Goal: Transaction & Acquisition: Subscribe to service/newsletter

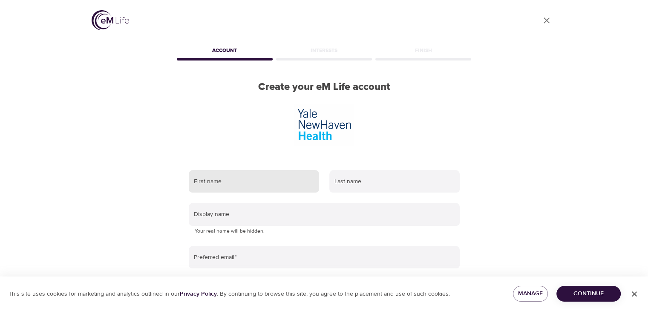
click at [238, 184] on input "text" at bounding box center [254, 181] width 130 height 23
type input "[PERSON_NAME]"
type input "Jenkins"
type input "[EMAIL_ADDRESS][DOMAIN_NAME]"
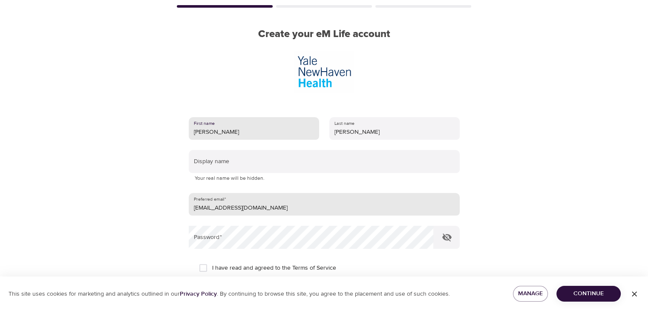
scroll to position [51, 0]
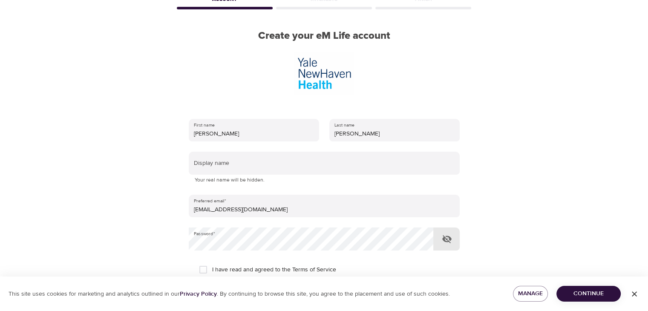
click at [449, 240] on icon "button" at bounding box center [446, 239] width 10 height 10
click at [204, 273] on input "I have read and agreed to the Terms of Service" at bounding box center [203, 270] width 18 height 18
checkbox input "true"
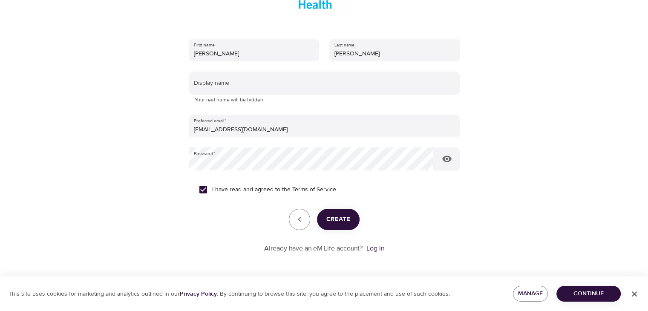
scroll to position [136, 0]
click at [341, 221] on span "Create" at bounding box center [338, 219] width 24 height 11
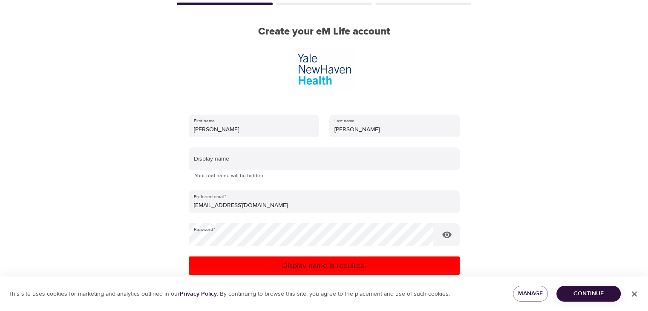
scroll to position [51, 0]
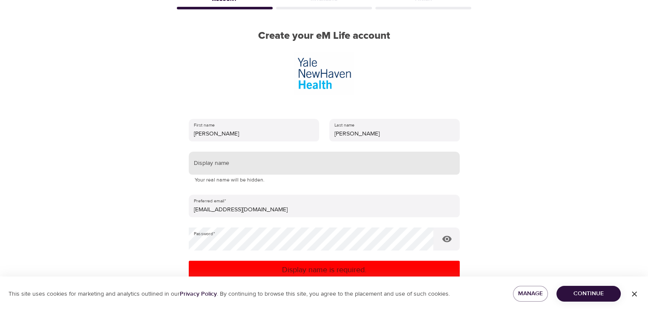
click at [253, 163] on input "text" at bounding box center [324, 163] width 271 height 23
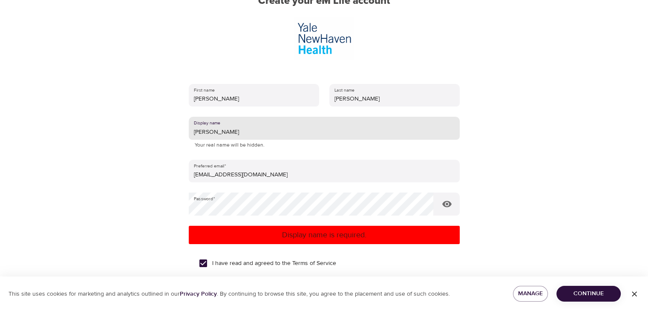
scroll to position [136, 0]
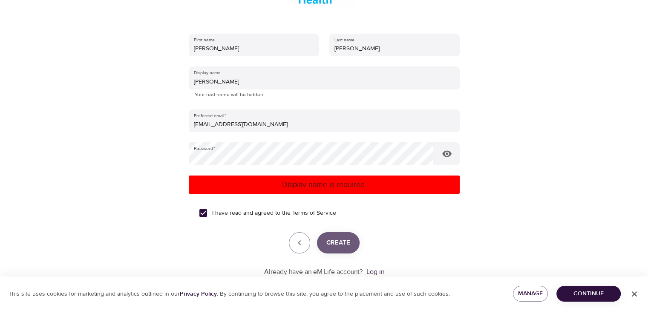
click at [341, 239] on span "Create" at bounding box center [338, 242] width 24 height 11
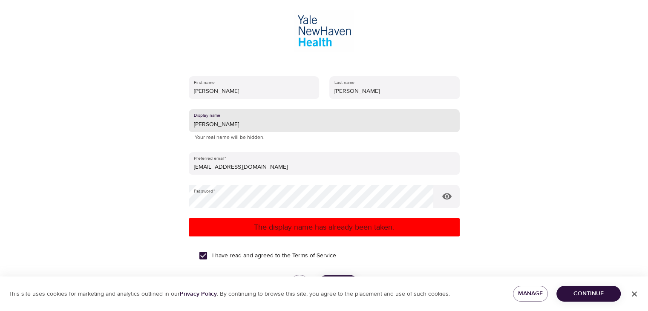
click at [208, 123] on input "Tanya" at bounding box center [324, 120] width 271 height 23
type input "T"
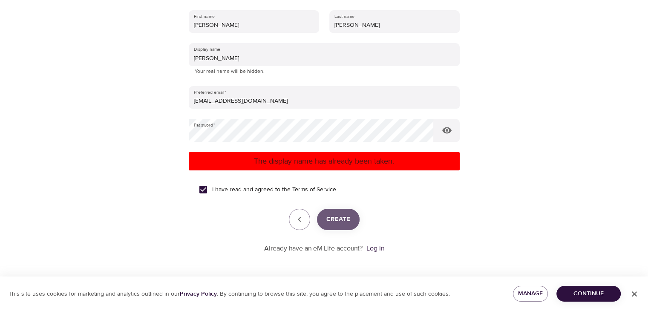
click at [349, 215] on span "Create" at bounding box center [338, 219] width 24 height 11
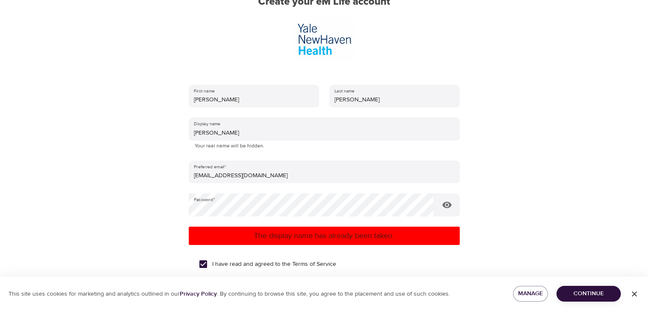
scroll to position [80, 0]
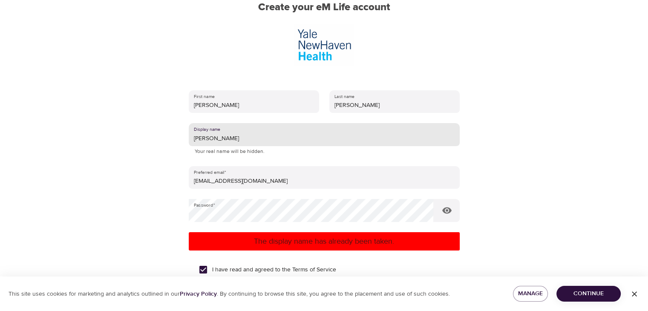
click at [212, 135] on input "Denise" at bounding box center [324, 134] width 271 height 23
type input "D"
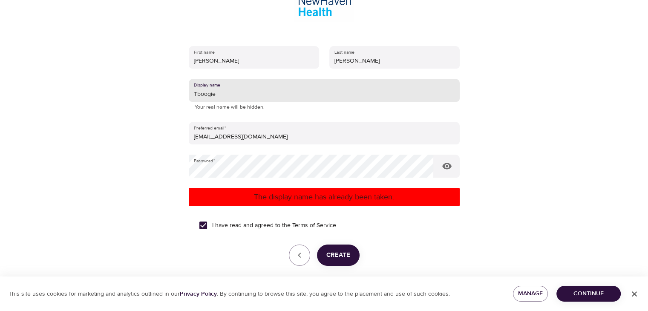
scroll to position [165, 0]
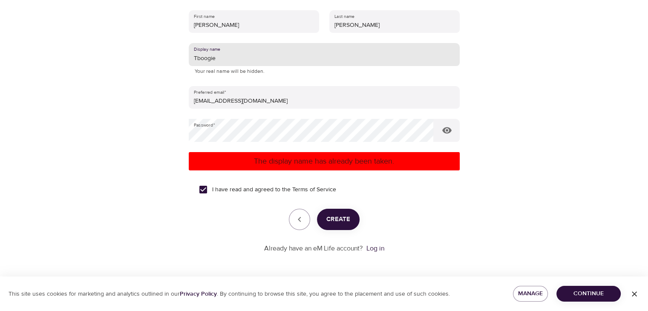
type input "Tboogie"
click at [343, 216] on span "Create" at bounding box center [338, 219] width 24 height 11
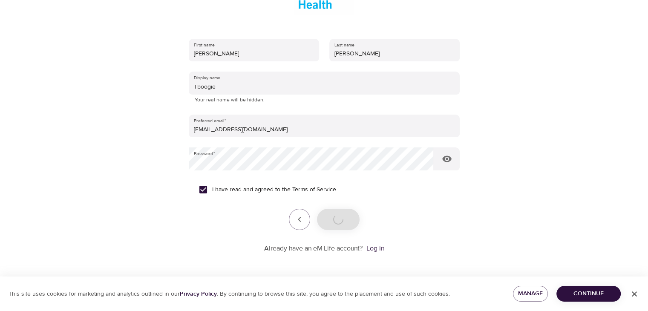
scroll to position [136, 0]
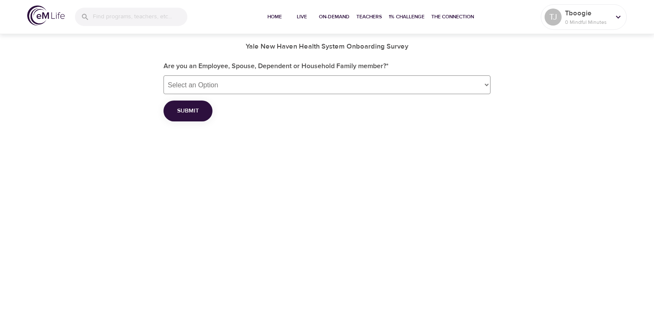
click at [487, 82] on select "Select an Option Employee Spouse Dependent Household Family member" at bounding box center [326, 84] width 327 height 19
select select "employee"
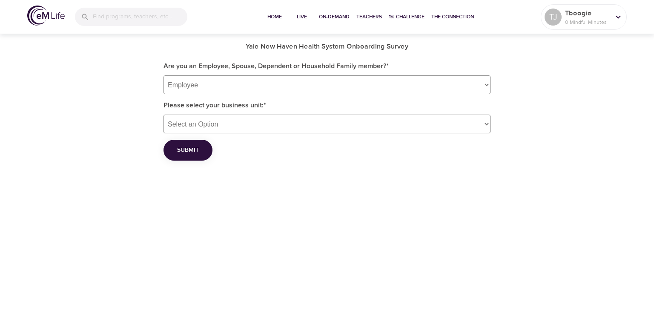
click at [487, 123] on select "Select an Option Bridgeport Hospital Community Medical Staff Greenwich Hospital…" at bounding box center [326, 124] width 327 height 19
select select "3"
click at [163, 115] on select "Select an Option Bridgeport Hospital Community Medical Staff Greenwich Hospital…" at bounding box center [326, 124] width 327 height 19
click at [196, 143] on button "Submit" at bounding box center [187, 150] width 49 height 21
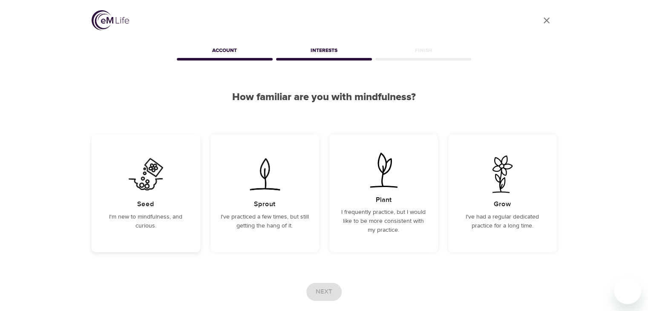
click at [176, 220] on p "I'm new to mindfulness, and curious." at bounding box center [146, 221] width 88 height 18
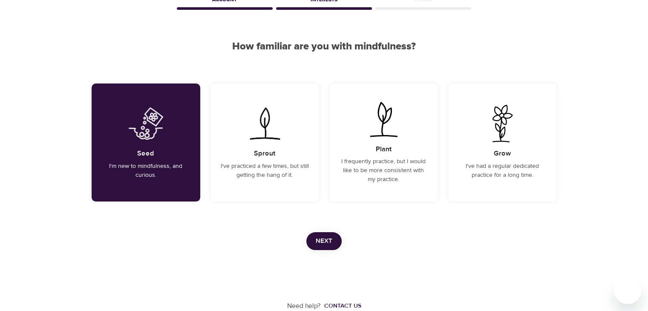
scroll to position [53, 0]
click at [334, 242] on button "Next" at bounding box center [323, 241] width 35 height 18
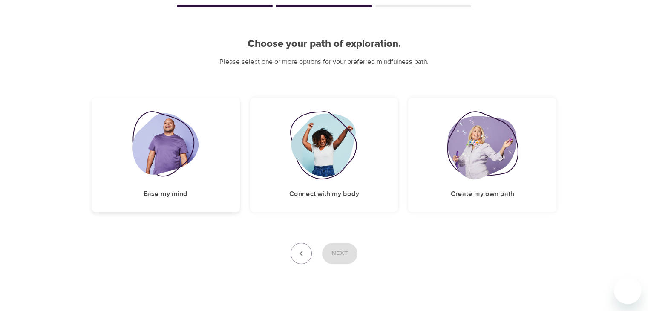
click at [172, 145] on img at bounding box center [165, 145] width 66 height 68
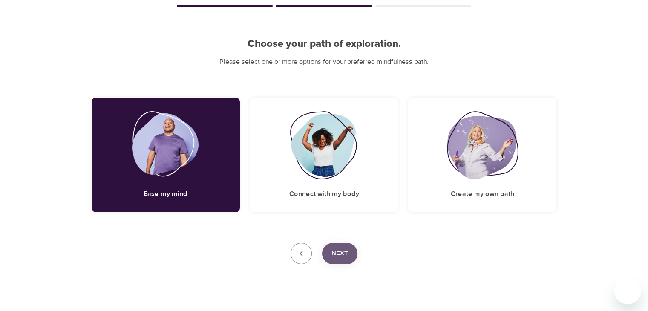
click at [343, 254] on span "Next" at bounding box center [339, 253] width 17 height 11
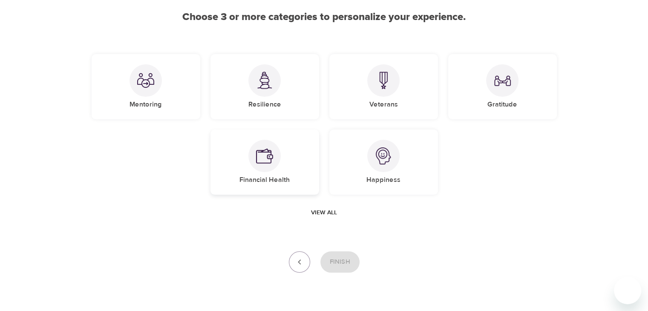
scroll to position [105, 0]
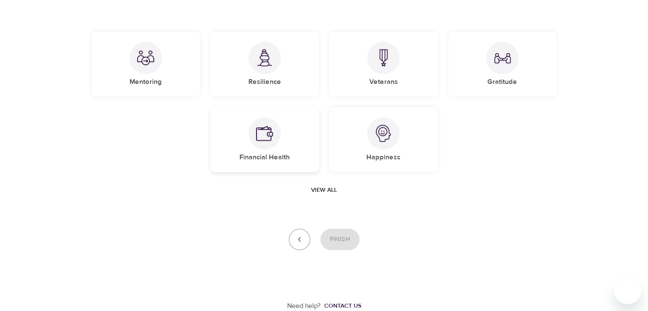
click at [261, 135] on img at bounding box center [264, 133] width 17 height 17
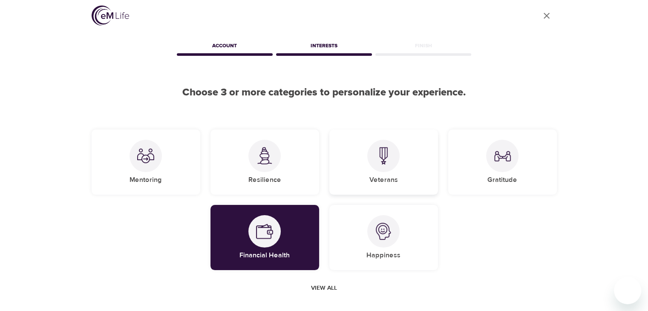
scroll to position [0, 0]
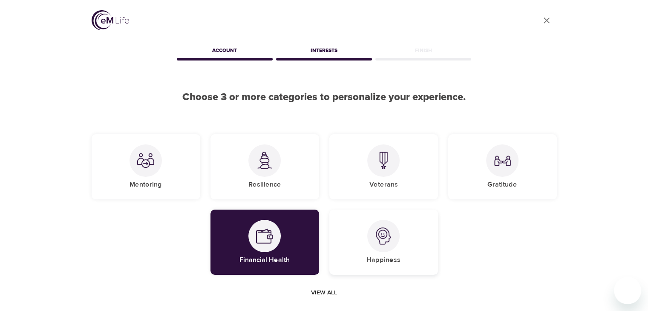
click at [377, 246] on div at bounding box center [383, 236] width 32 height 32
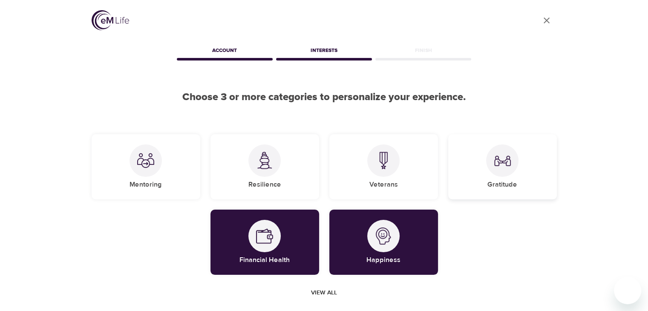
click at [506, 167] on img at bounding box center [501, 160] width 17 height 17
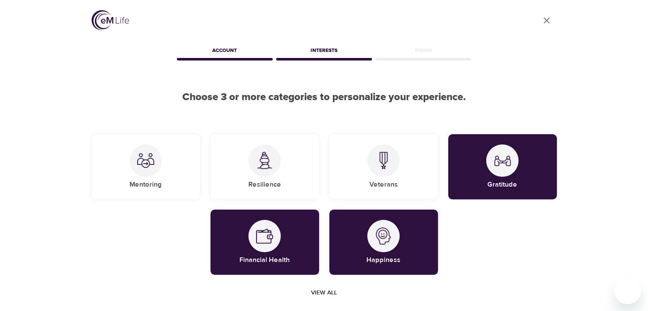
scroll to position [105, 0]
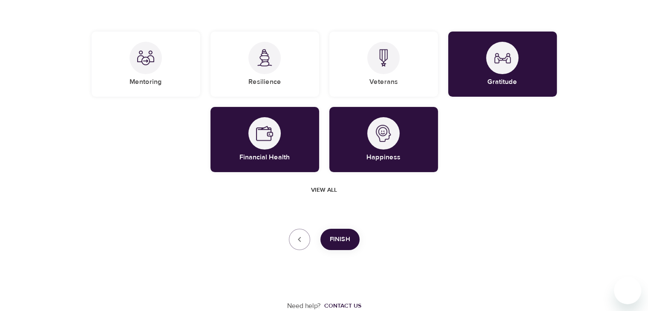
click at [343, 238] on span "Finish" at bounding box center [340, 239] width 20 height 11
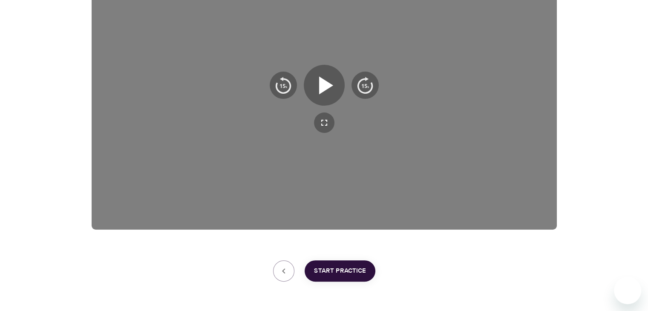
scroll to position [131, 0]
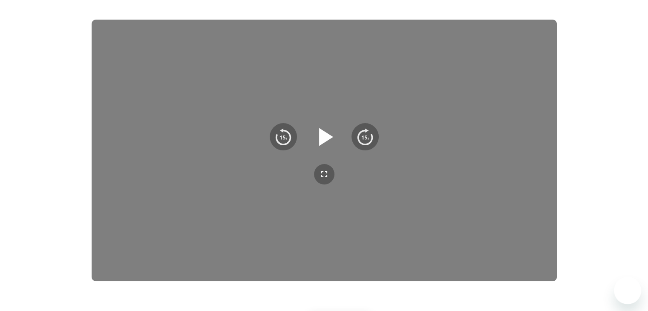
click at [327, 134] on icon "button" at bounding box center [326, 137] width 14 height 18
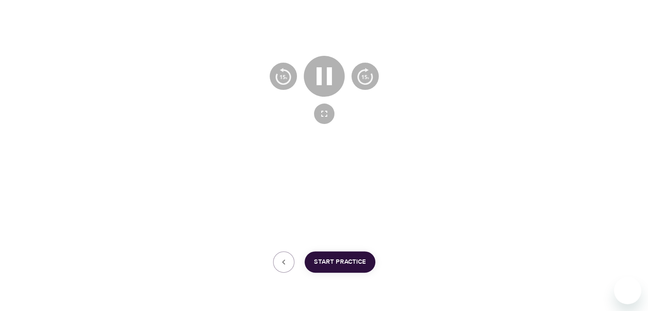
scroll to position [216, 0]
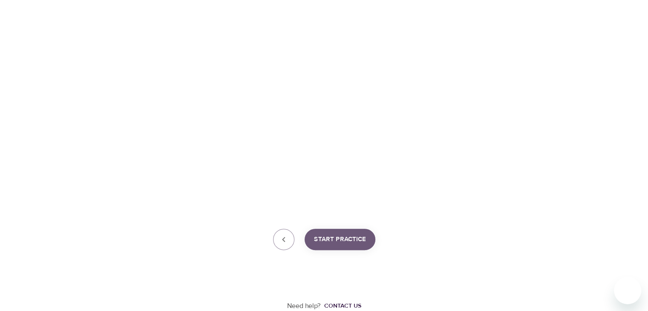
click at [346, 238] on span "Start Practice" at bounding box center [340, 239] width 52 height 11
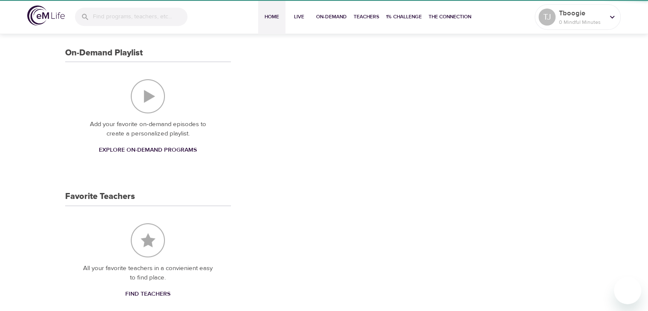
scroll to position [215, 0]
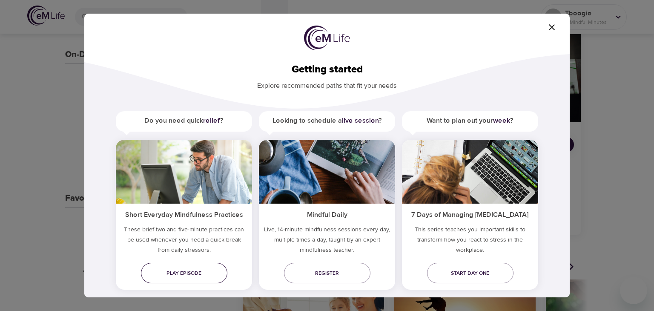
click at [192, 272] on span "Play episode" at bounding box center [184, 273] width 73 height 9
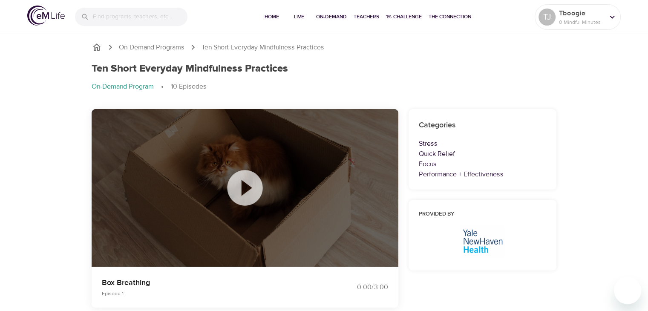
click at [237, 193] on icon at bounding box center [244, 187] width 35 height 35
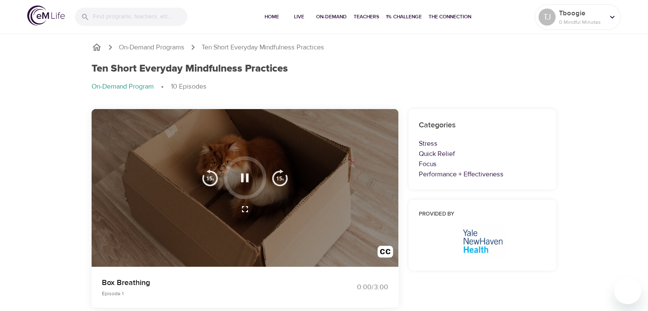
click at [248, 178] on icon "button" at bounding box center [245, 177] width 8 height 9
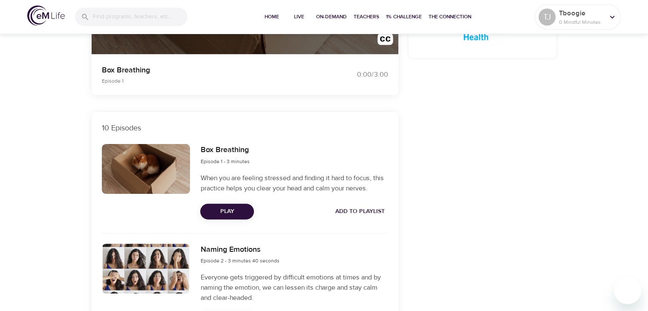
scroll to position [213, 0]
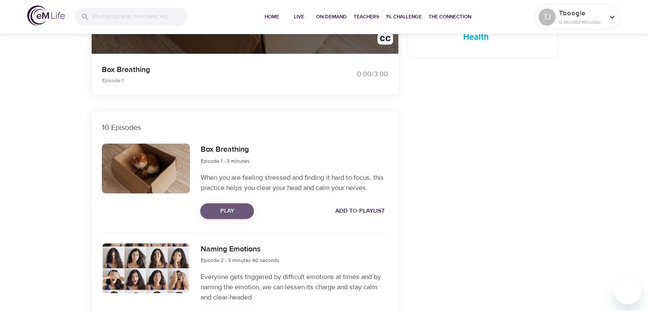
click at [236, 212] on span "Play" at bounding box center [227, 211] width 40 height 11
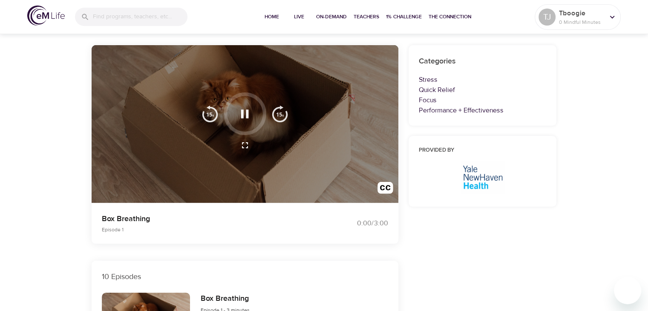
scroll to position [43, 0]
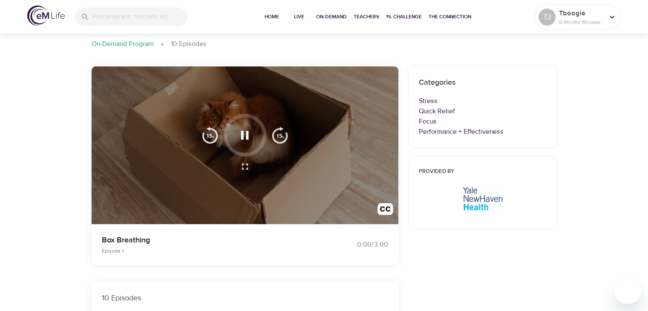
click at [356, 255] on div "0:00 / 3:00" at bounding box center [356, 245] width 74 height 20
click at [242, 133] on icon "button" at bounding box center [244, 135] width 15 height 15
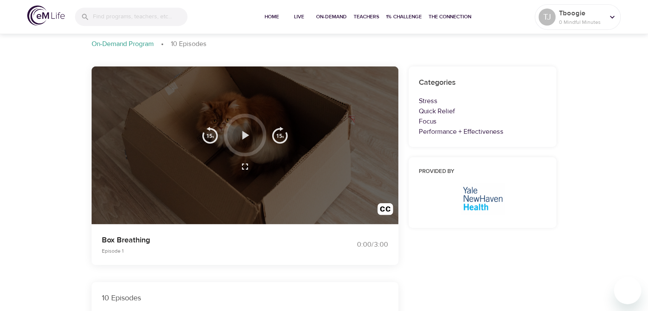
click at [242, 139] on icon "button" at bounding box center [245, 135] width 7 height 9
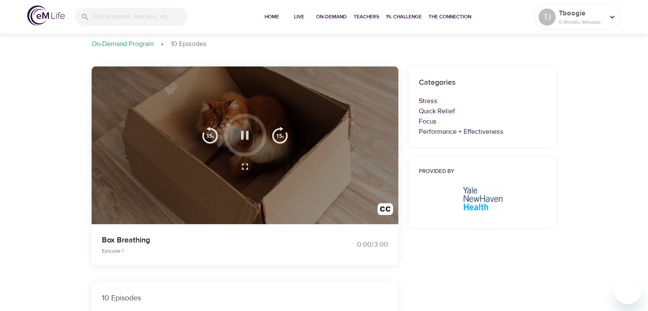
click at [242, 138] on icon "button" at bounding box center [245, 135] width 8 height 9
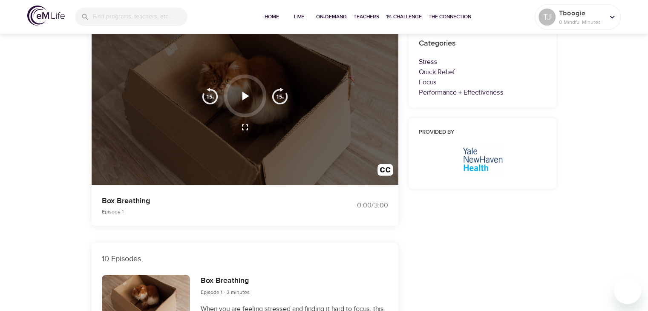
scroll to position [213, 0]
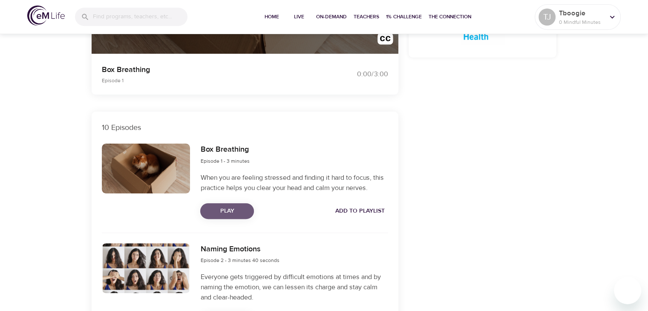
click at [221, 213] on span "Play" at bounding box center [227, 211] width 40 height 11
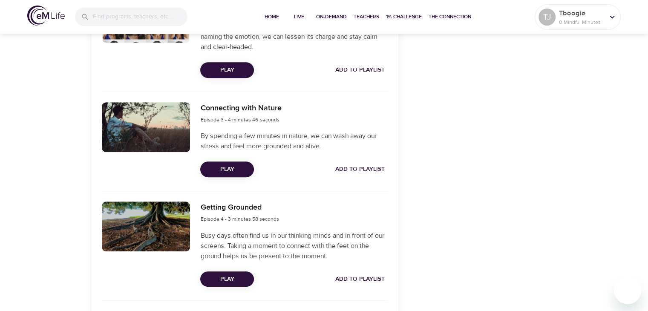
scroll to position [468, 0]
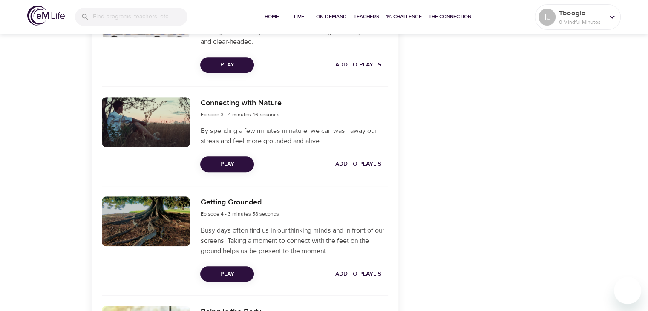
click at [230, 67] on span "Play" at bounding box center [227, 65] width 40 height 11
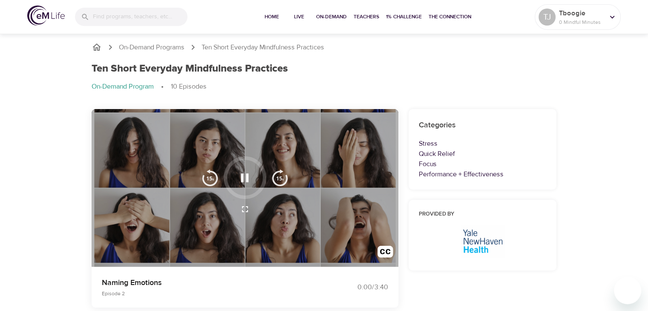
scroll to position [0, 0]
click at [245, 182] on icon "button" at bounding box center [244, 177] width 15 height 15
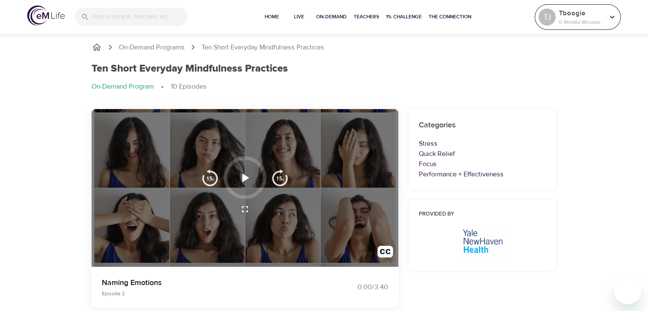
click at [610, 17] on icon at bounding box center [611, 16] width 9 height 9
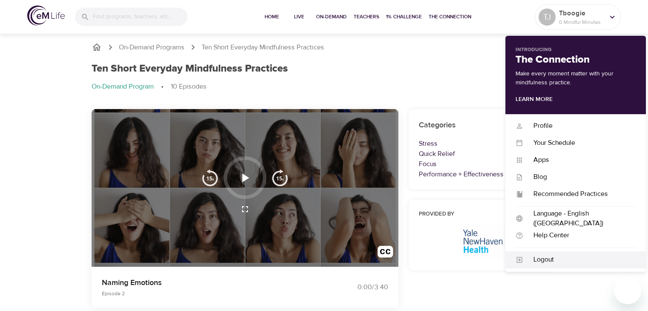
click at [539, 255] on div "Logout" at bounding box center [579, 260] width 112 height 10
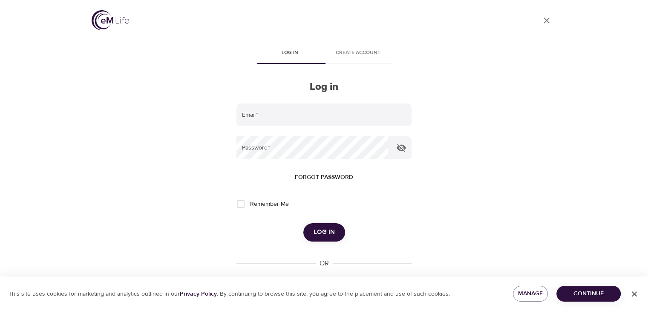
type input "[EMAIL_ADDRESS][DOMAIN_NAME]"
click at [543, 19] on icon "close" at bounding box center [546, 20] width 6 height 6
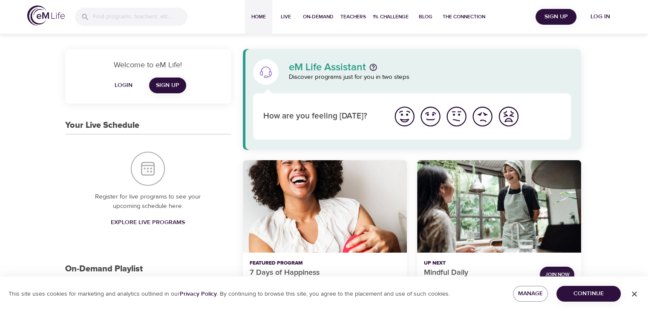
click at [458, 117] on img "I'm feeling ok" at bounding box center [455, 116] width 23 height 23
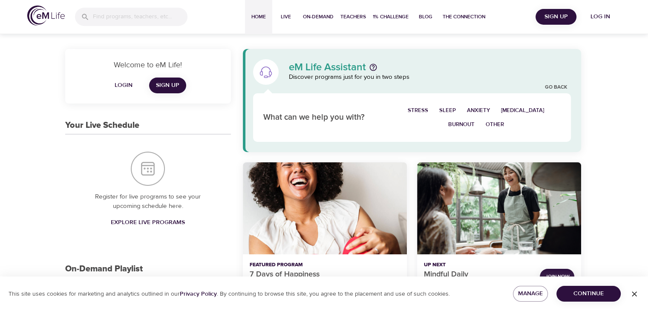
click at [603, 21] on span "Log in" at bounding box center [600, 16] width 34 height 11
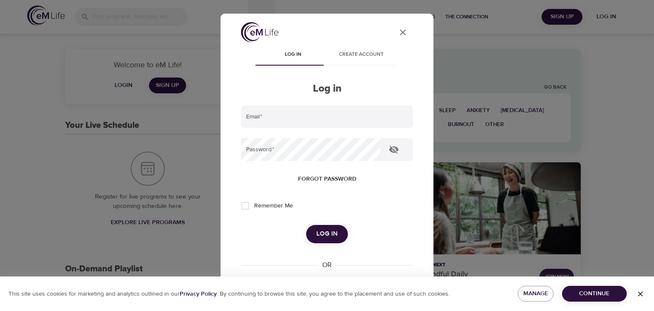
type input "[EMAIL_ADDRESS][DOMAIN_NAME]"
click at [571, 19] on div "User Profile Log in Create account Log in Email   * [EMAIL_ADDRESS][DOMAIN_NAME…" at bounding box center [327, 155] width 654 height 311
